Goal: Complete application form

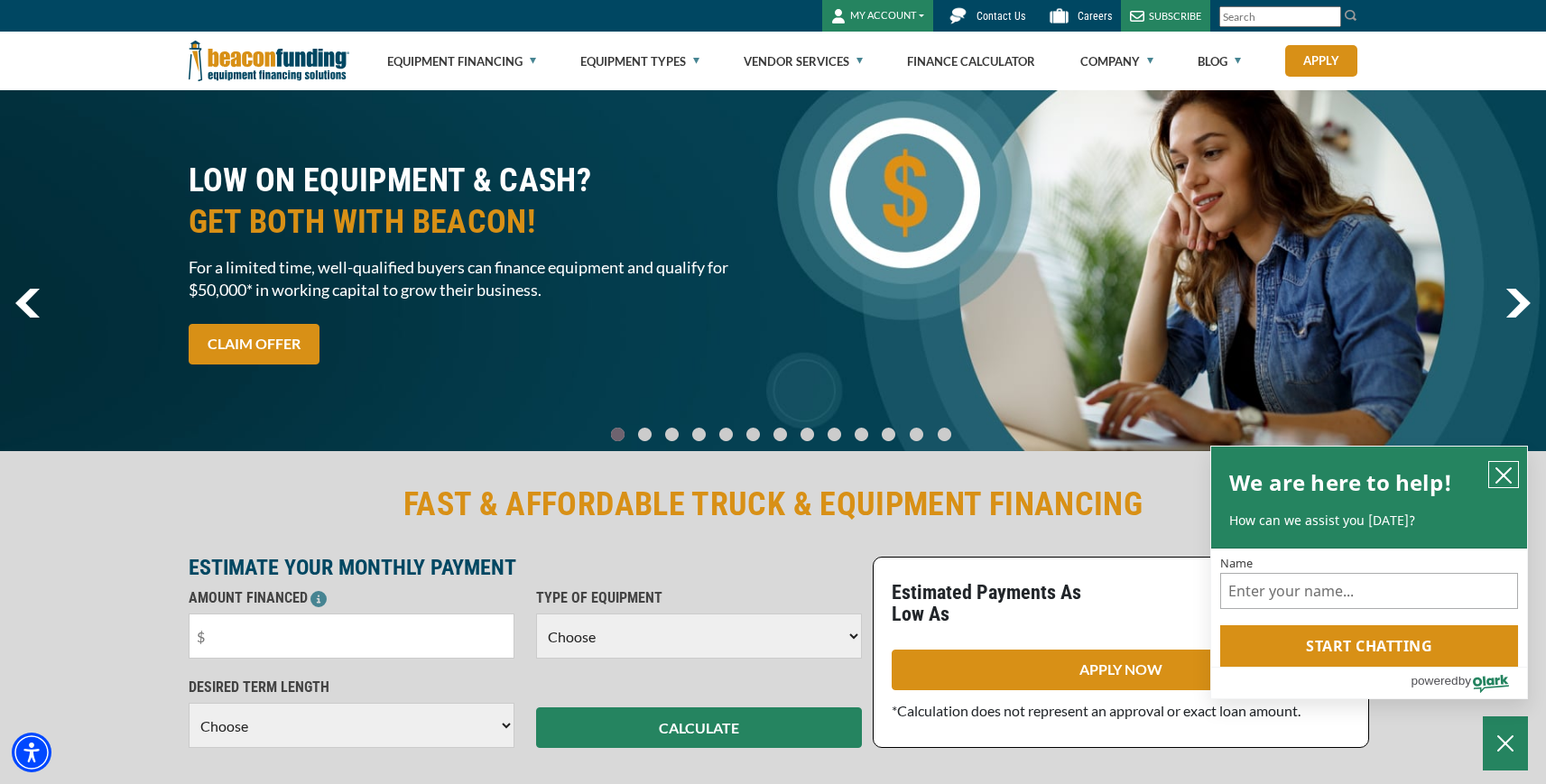
click at [1500, 476] on icon "close chatbox" at bounding box center [1504, 476] width 18 height 18
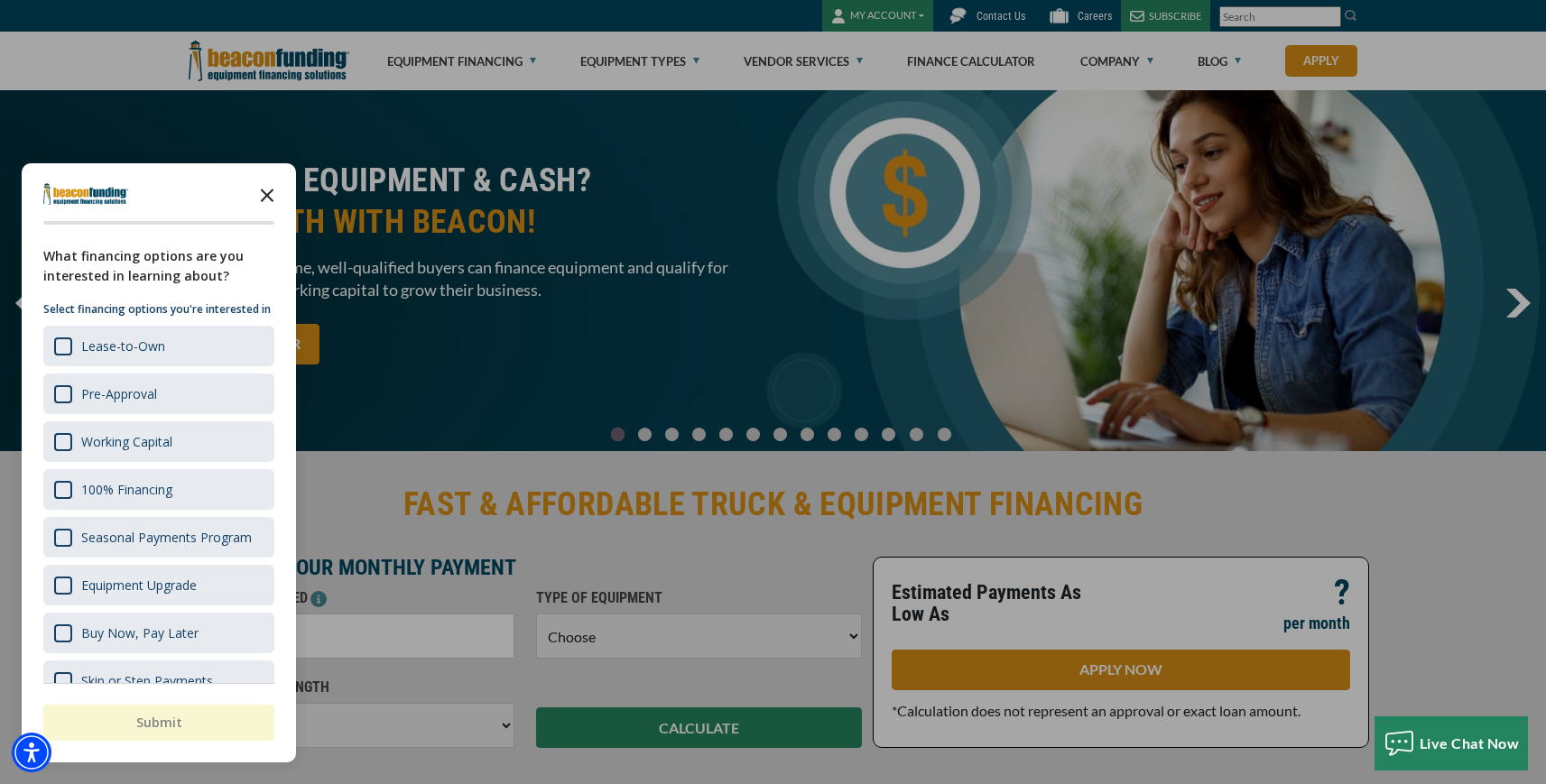
click at [273, 189] on polygon "Close the survey" at bounding box center [268, 195] width 14 height 14
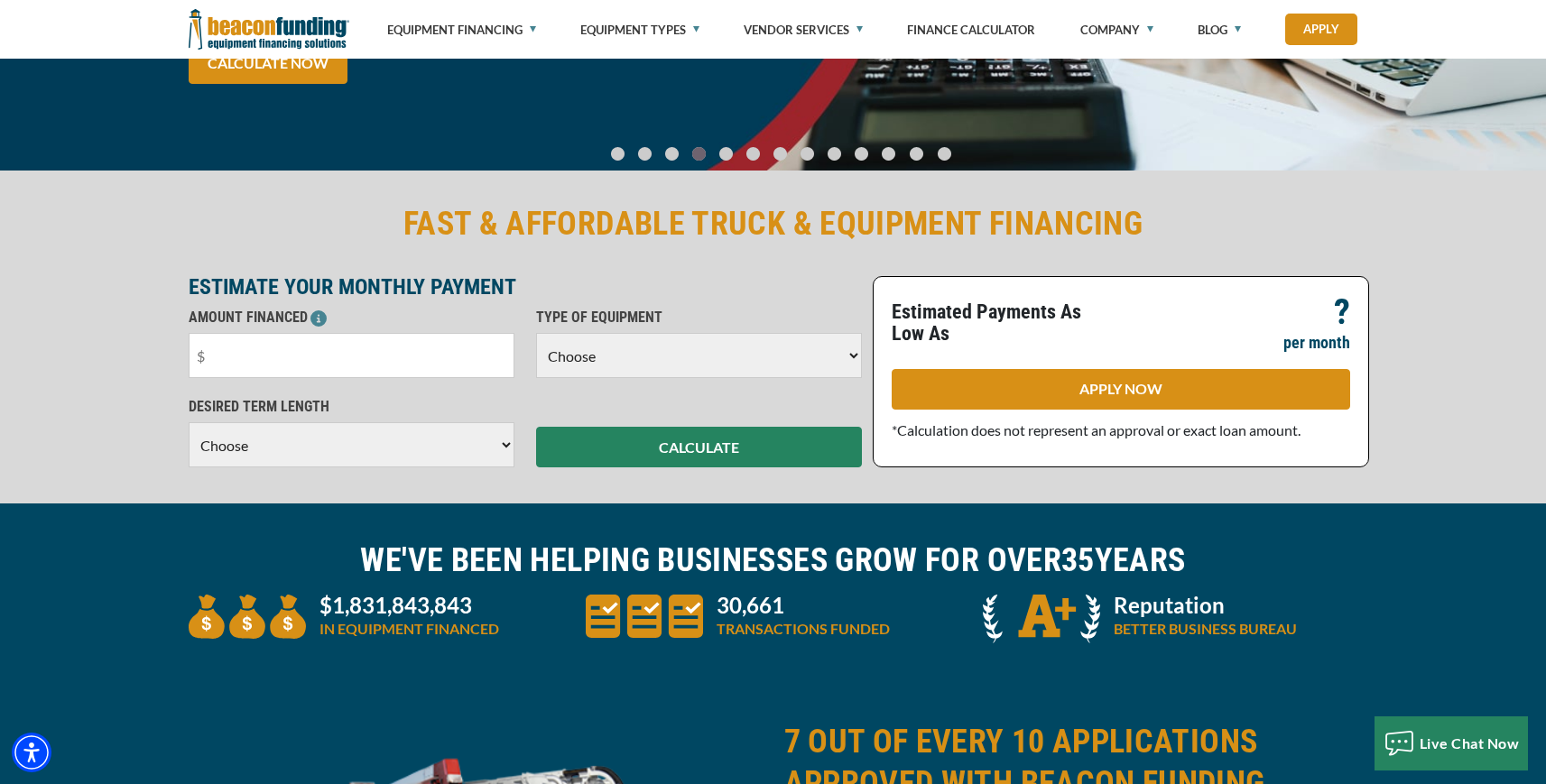
scroll to position [295, 0]
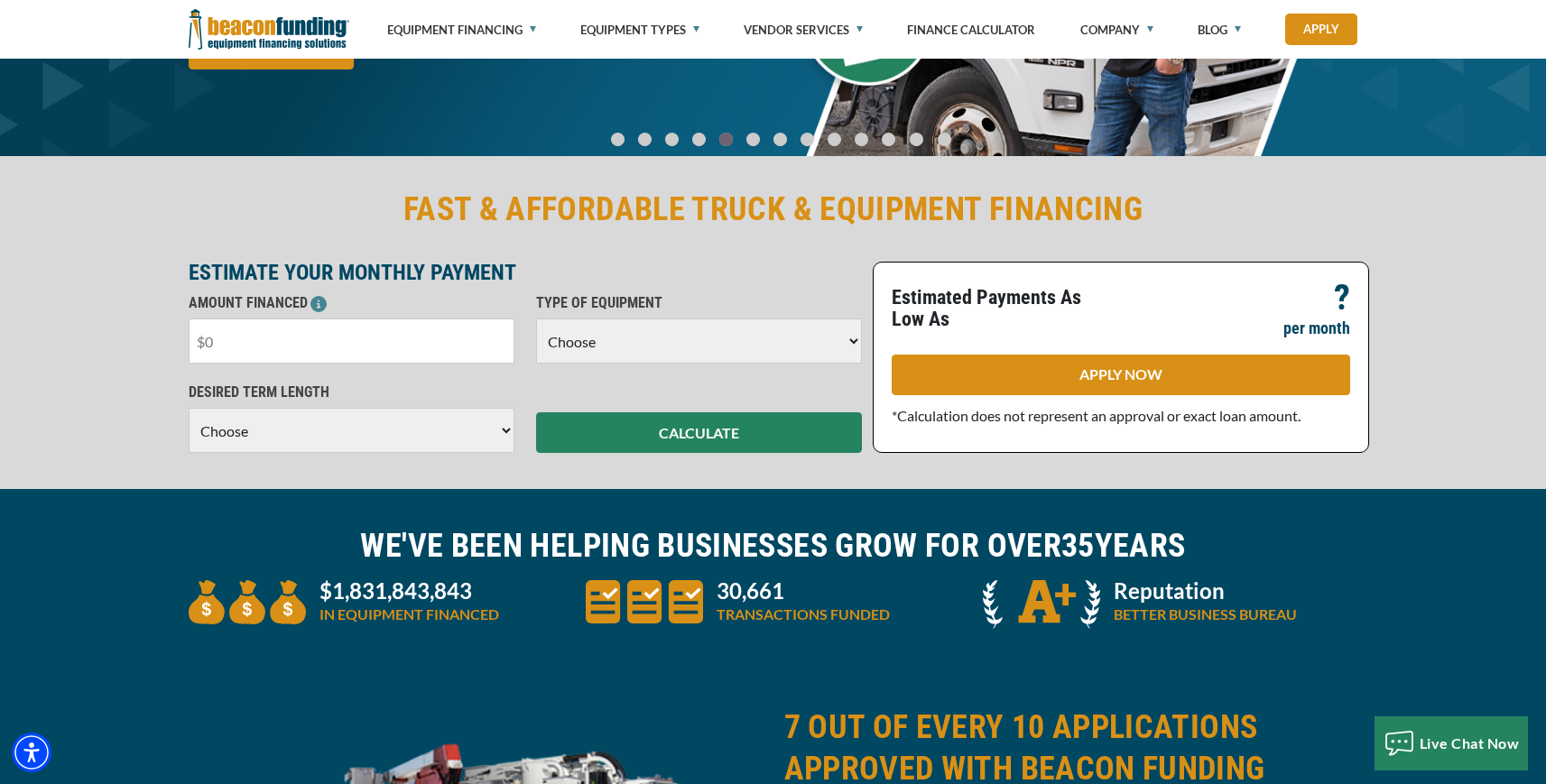
click at [414, 344] on input "text" at bounding box center [351, 341] width 326 height 45
click at [685, 345] on select "Choose Backhoe Boom/Bucket Truck Chipper Commercial Mower Crane DTG/DTF Printin…" at bounding box center [699, 341] width 326 height 45
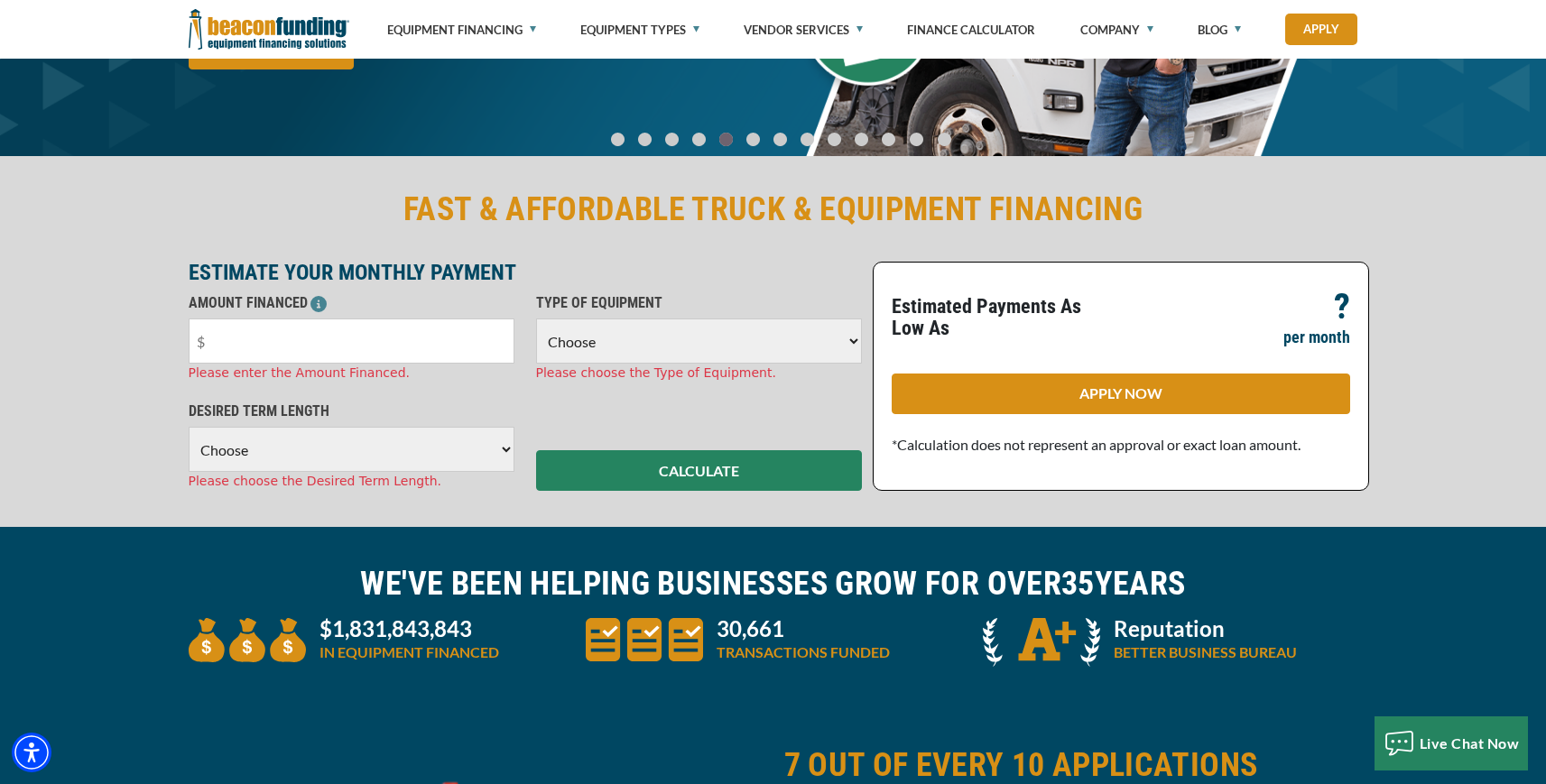
click at [418, 449] on select "Choose 36 Months 48 Months 60 Months" at bounding box center [351, 449] width 326 height 45
click at [628, 350] on select "Choose Backhoe Boom/Bucket Truck Chipper Commercial Mower Crane DTG/DTF Printin…" at bounding box center [699, 341] width 326 height 45
click at [519, 335] on div "AMOUNT FINANCED Please enter the Amount Financed." at bounding box center [351, 338] width 348 height 91
click at [466, 293] on p "AMOUNT FINANCED" at bounding box center [351, 303] width 326 height 22
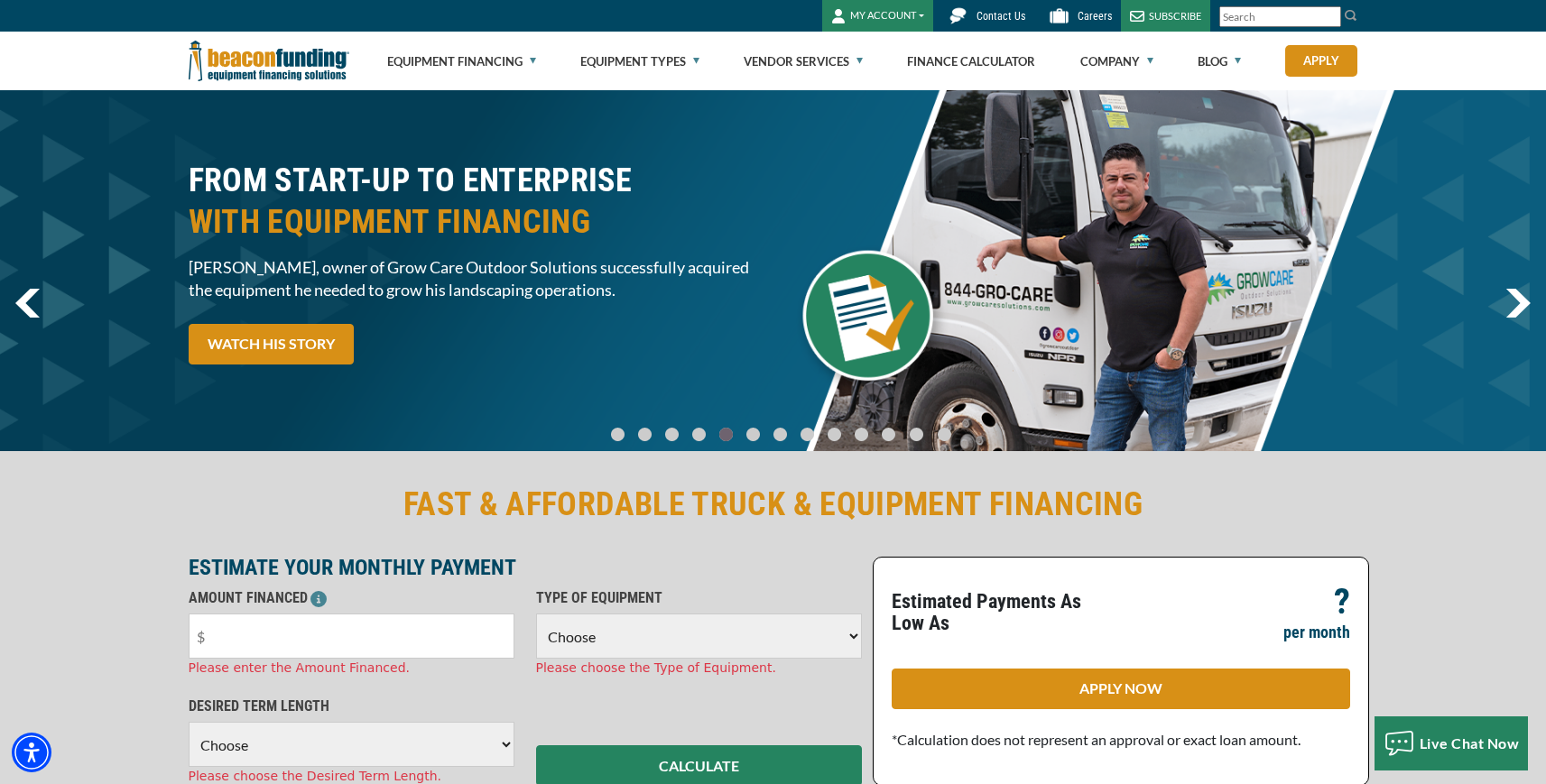
click at [401, 421] on ul "Go To Slide 0 Go To Slide 1 Go To Slide 2 Go To Slide 3 Go To Slide 4 Go To Sli…" at bounding box center [780, 426] width 1530 height 14
click at [86, 268] on div "FROM START-UP TO ENTERPRISE WITH EQUIPMENT FINANCING Jose Granados, owner of Gr…" at bounding box center [773, 271] width 1546 height 360
click at [94, 49] on div "Equipment Financing Financing Programs Flexible Financing Lease-To-Own Pre-appr…" at bounding box center [773, 61] width 1546 height 59
click at [103, 8] on div "MY ACCOUNT Login Features Request Access Contact Us Careers SUBSCRIBE" at bounding box center [773, 16] width 1546 height 32
